Goal: Information Seeking & Learning: Check status

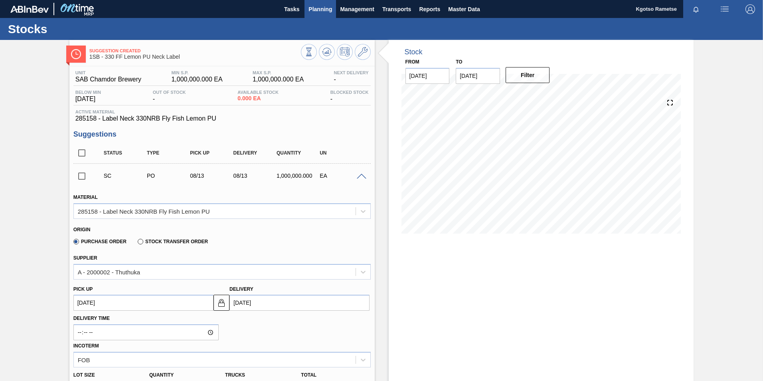
click at [313, 8] on span "Planning" at bounding box center [320, 9] width 24 height 10
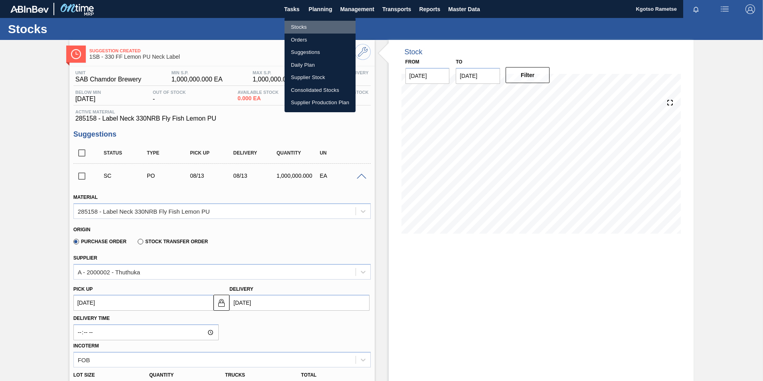
drag, startPoint x: 309, startPoint y: 24, endPoint x: 452, endPoint y: 79, distance: 153.5
click at [309, 24] on li "Stocks" at bounding box center [319, 27] width 71 height 13
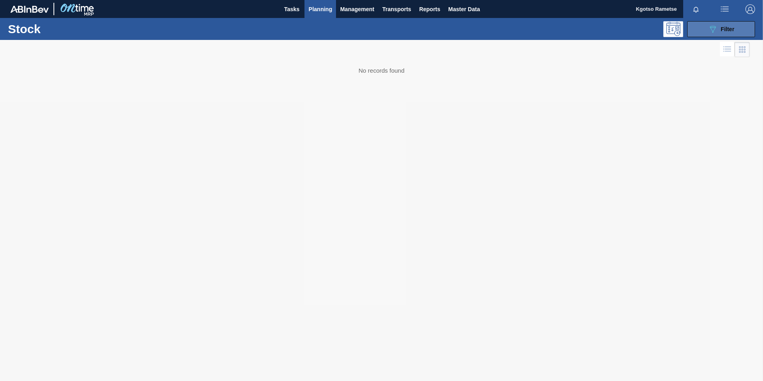
click at [507, 24] on div "089F7B8B-B2A5-4AFE-B5C0-19BA573D28AC Filter" at bounding box center [721, 29] width 26 height 10
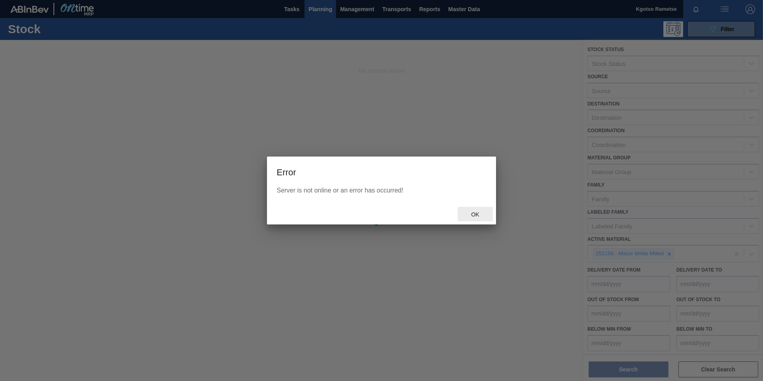
click at [477, 217] on div "Ok" at bounding box center [475, 214] width 35 height 15
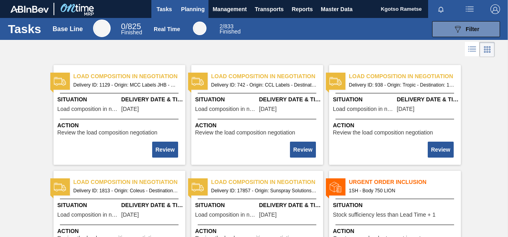
click at [190, 4] on span "Planning" at bounding box center [193, 9] width 24 height 10
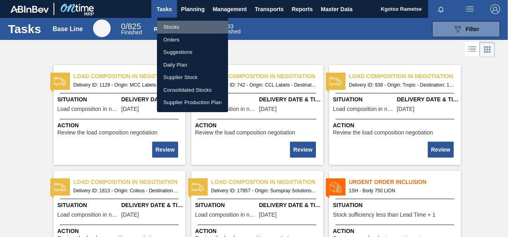
click at [167, 23] on li "Stocks" at bounding box center [192, 27] width 71 height 13
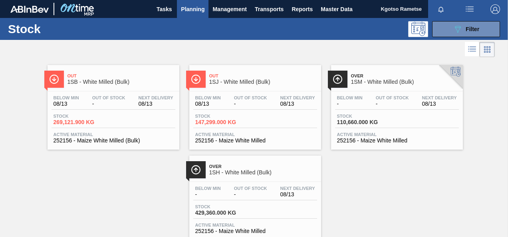
click at [73, 82] on span "1SB - White Milled (Bulk)" at bounding box center [121, 82] width 108 height 6
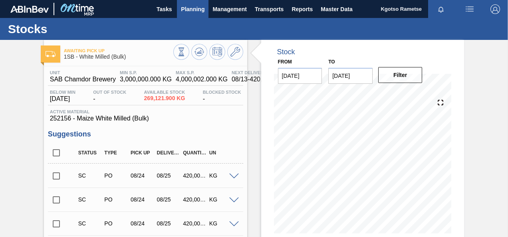
click at [200, 13] on span "Planning" at bounding box center [193, 9] width 24 height 10
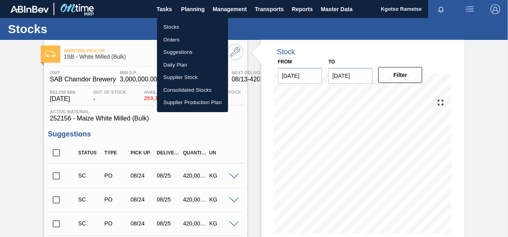
click at [173, 26] on li "Stocks" at bounding box center [192, 27] width 71 height 13
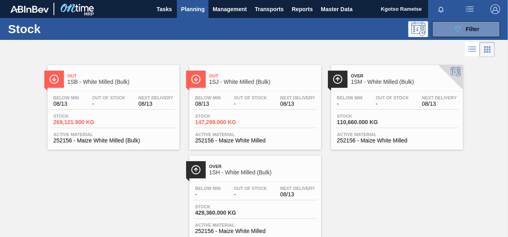
click at [259, 117] on div "Stock 147,299.000 KG" at bounding box center [255, 121] width 124 height 14
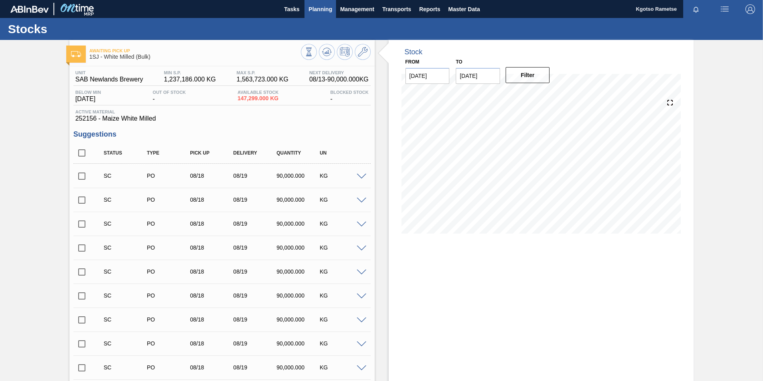
click at [310, 8] on span "Planning" at bounding box center [320, 9] width 24 height 10
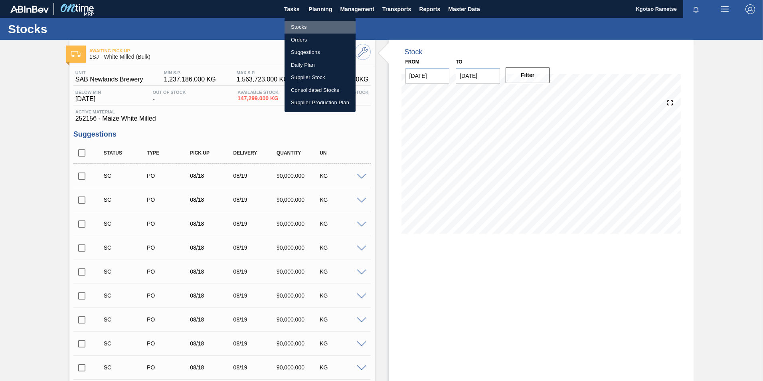
click at [308, 25] on li "Stocks" at bounding box center [319, 27] width 71 height 13
